Goal: Information Seeking & Learning: Learn about a topic

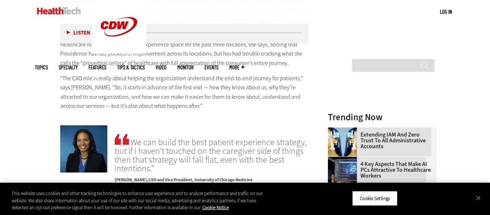
scroll to position [645, 0]
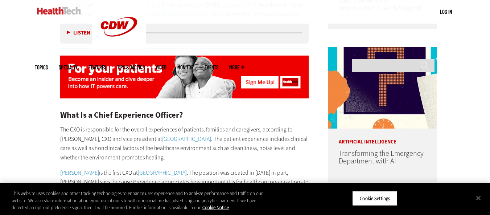
scroll to position [519, 0]
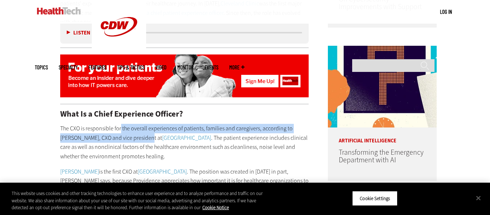
drag, startPoint x: 121, startPoint y: 119, endPoint x: 129, endPoint y: 129, distance: 13.4
click at [129, 129] on p "The CXO is responsible for the overall experiences of patients, families and ca…" at bounding box center [184, 142] width 249 height 37
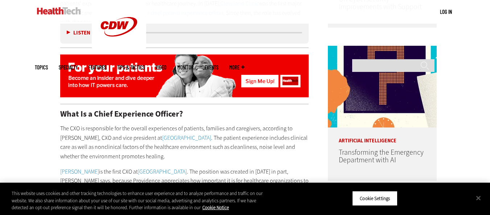
click at [143, 130] on p "The CXO is responsible for the overall experiences of patients, families and ca…" at bounding box center [184, 142] width 249 height 37
click at [258, 124] on p "The CXO is responsible for the overall experiences of patients, families and ca…" at bounding box center [184, 142] width 249 height 37
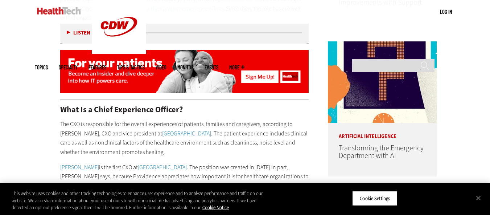
scroll to position [524, 0]
